Goal: Task Accomplishment & Management: Use online tool/utility

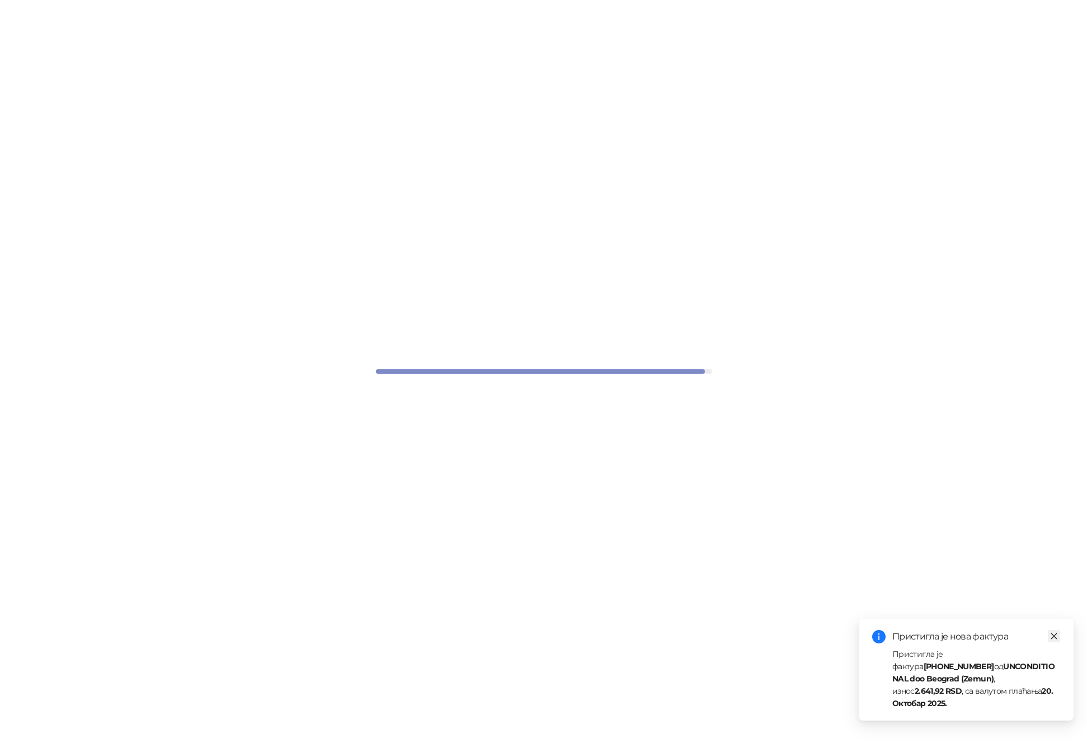
click at [1053, 640] on icon "close" at bounding box center [1054, 636] width 8 height 8
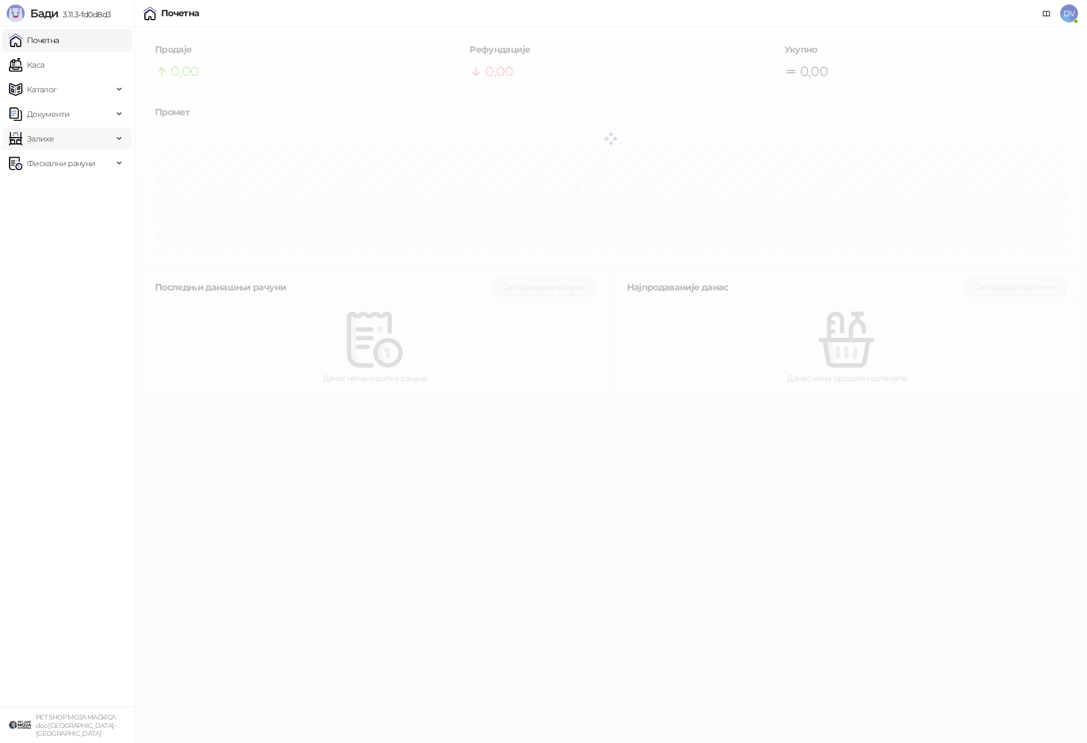
click at [122, 138] on div "Залихе" at bounding box center [67, 139] width 130 height 22
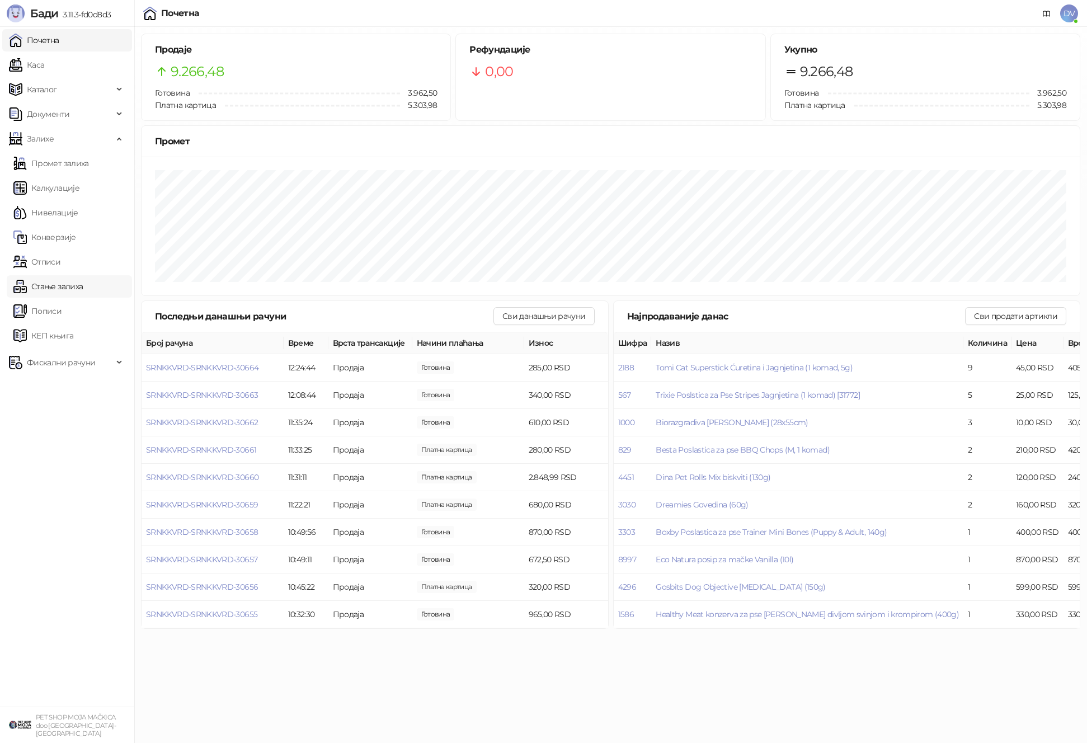
click at [83, 283] on link "Стање залиха" at bounding box center [47, 286] width 69 height 22
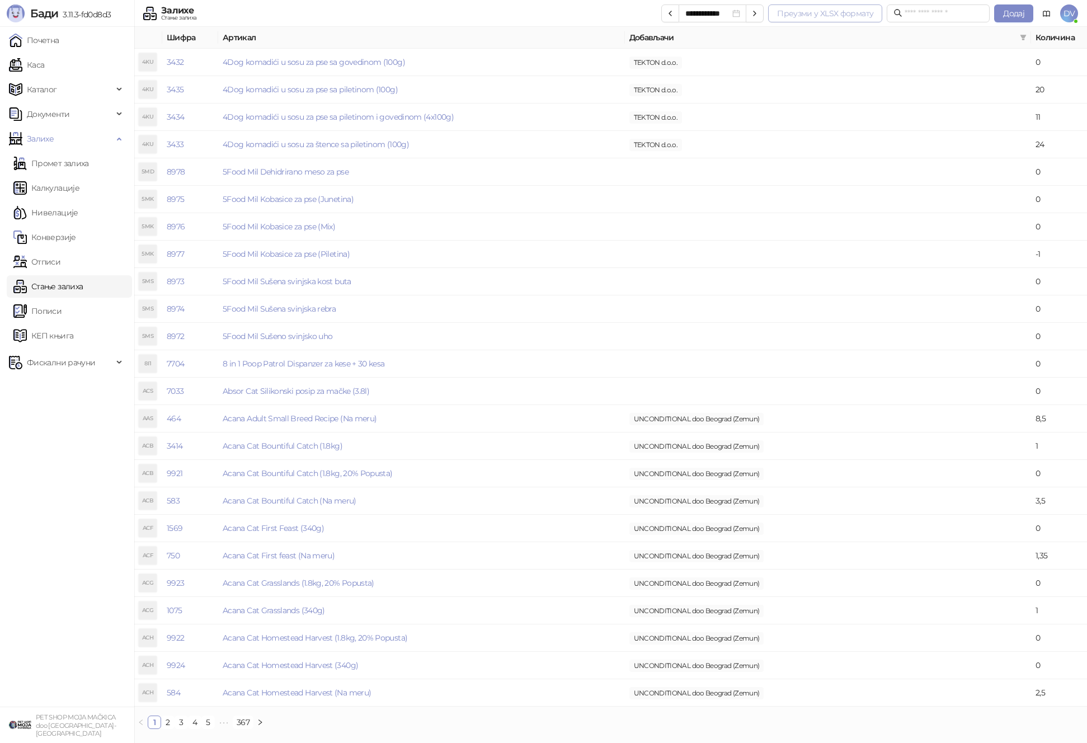
click at [810, 11] on button "Преузми у XLSX формату" at bounding box center [825, 13] width 114 height 18
click at [592, 195] on td "5Food Mil Kobasice za pse (Junetina)" at bounding box center [421, 199] width 407 height 27
click at [115, 367] on div "Фискални рачуни" at bounding box center [67, 362] width 130 height 22
